Goal: Task Accomplishment & Management: Manage account settings

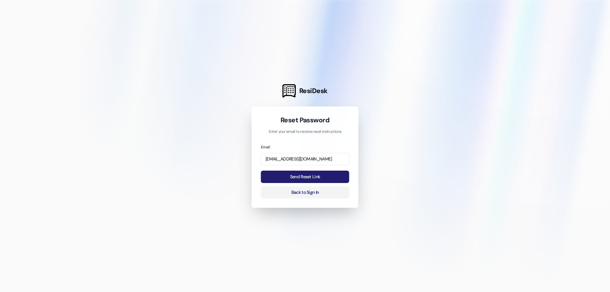
type input "[EMAIL_ADDRESS][DOMAIN_NAME]"
click at [309, 176] on button "Send Reset Link" at bounding box center [305, 177] width 88 height 12
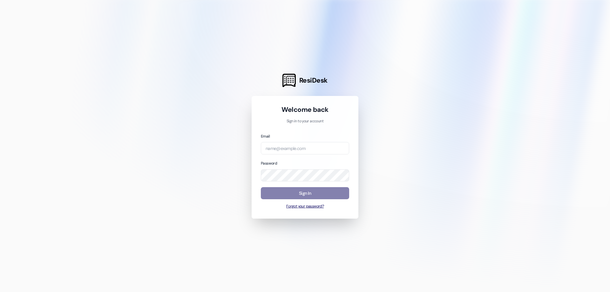
click at [300, 205] on button "Forgot your password?" at bounding box center [305, 207] width 88 height 6
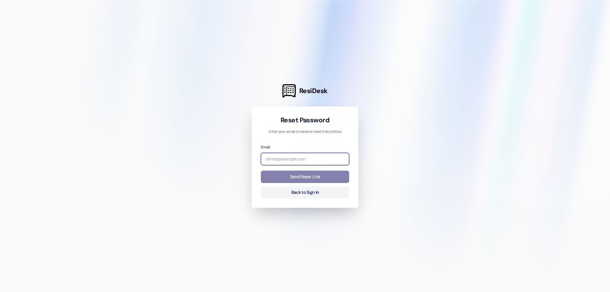
click at [297, 158] on input "email" at bounding box center [305, 159] width 88 height 12
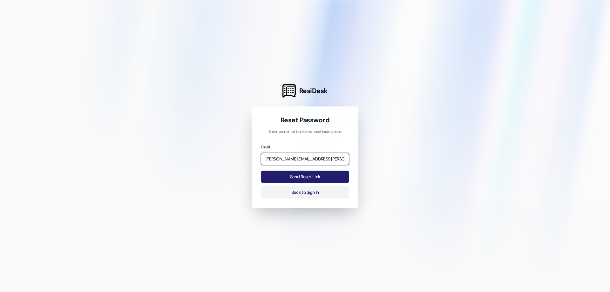
type input "[PERSON_NAME][EMAIL_ADDRESS][PERSON_NAME][DOMAIN_NAME]"
click at [304, 172] on button "Send Reset Link" at bounding box center [305, 177] width 88 height 12
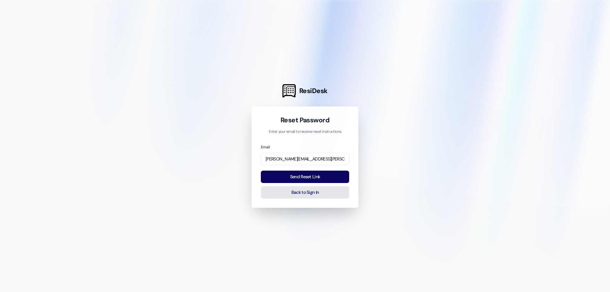
click at [312, 194] on button "Back to Sign In" at bounding box center [305, 192] width 88 height 12
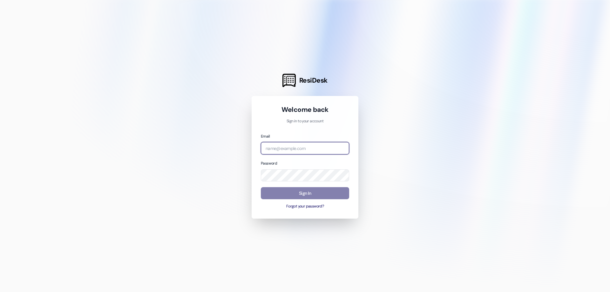
click at [308, 153] on input "email" at bounding box center [305, 148] width 88 height 12
type input "[EMAIL_ADDRESS][DOMAIN_NAME]"
